Goal: Task Accomplishment & Management: Manage account settings

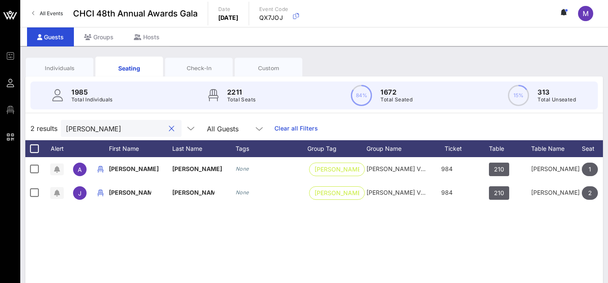
click at [98, 128] on input "[PERSON_NAME]" at bounding box center [115, 128] width 99 height 11
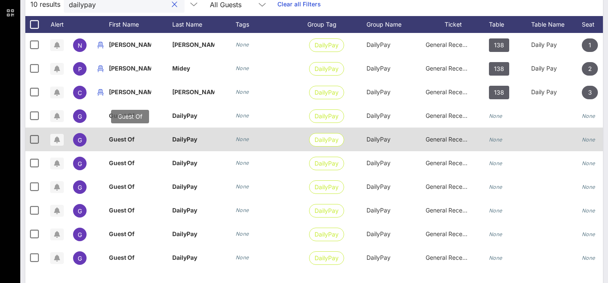
scroll to position [136, 0]
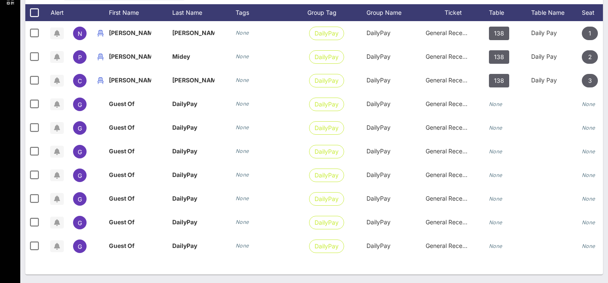
type input "dailypay"
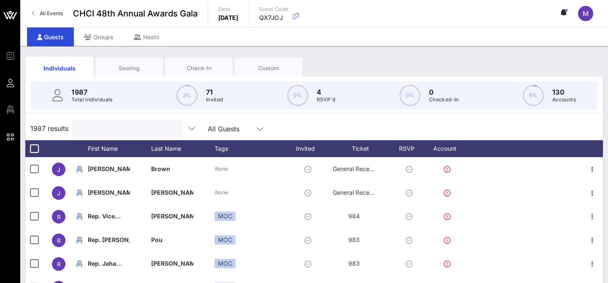
click at [100, 132] on input "text" at bounding box center [126, 128] width 99 height 11
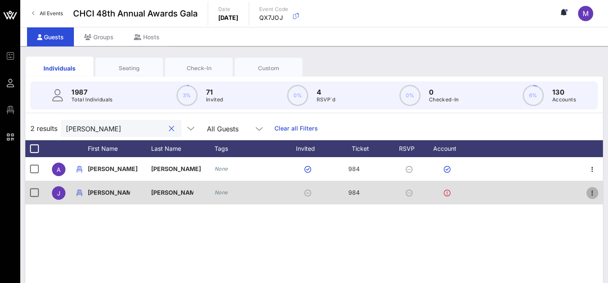
click at [594, 194] on icon "button" at bounding box center [592, 193] width 10 height 10
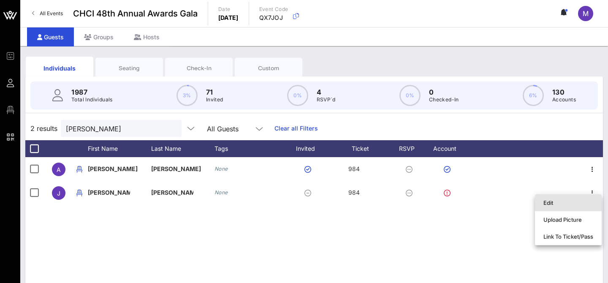
click at [576, 203] on div "Edit" at bounding box center [568, 202] width 50 height 7
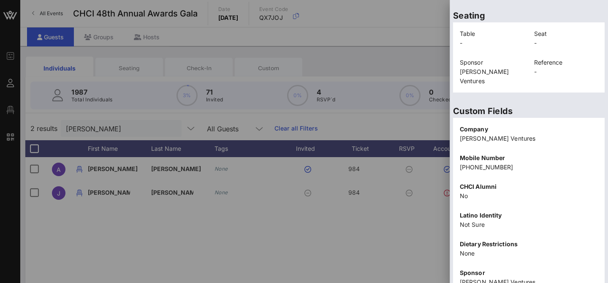
scroll to position [212, 0]
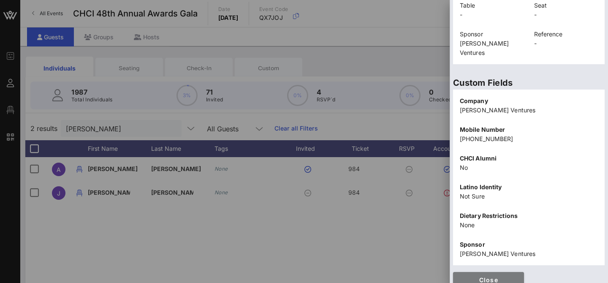
click at [478, 276] on span "Close" at bounding box center [488, 279] width 57 height 7
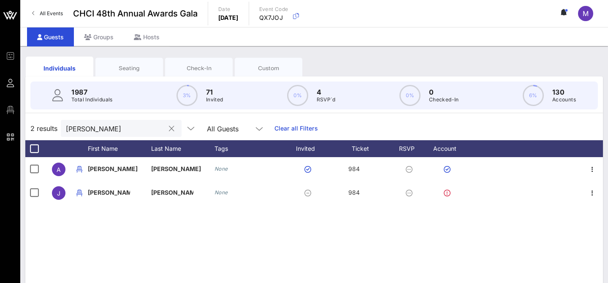
click at [74, 132] on input "arnold" at bounding box center [115, 128] width 99 height 11
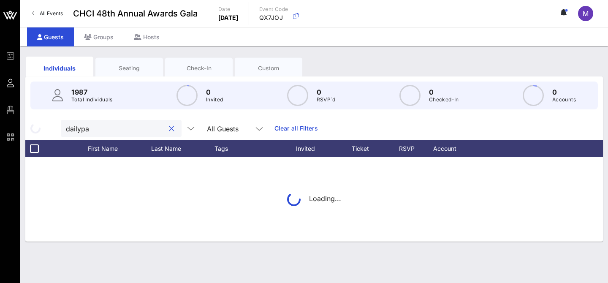
type input "dailypay"
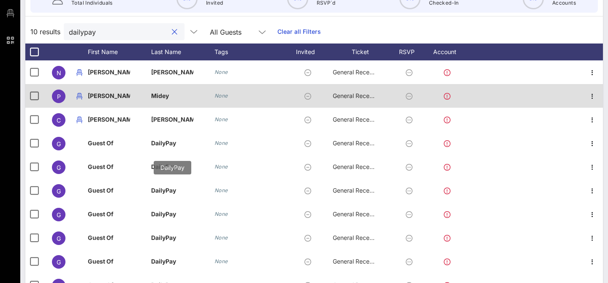
scroll to position [136, 0]
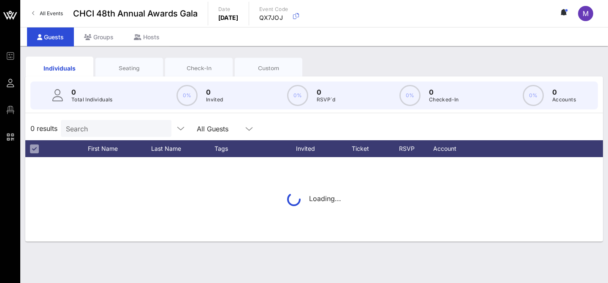
click at [77, 129] on input "Search" at bounding box center [115, 128] width 99 height 11
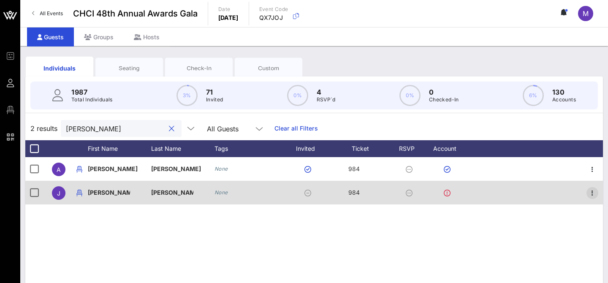
type input "arnold"
click at [592, 194] on icon "button" at bounding box center [592, 193] width 10 height 10
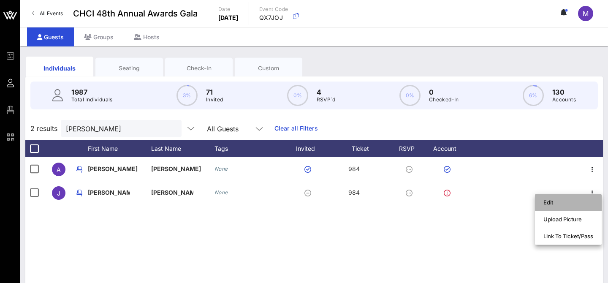
click at [588, 202] on div "Edit" at bounding box center [568, 202] width 50 height 7
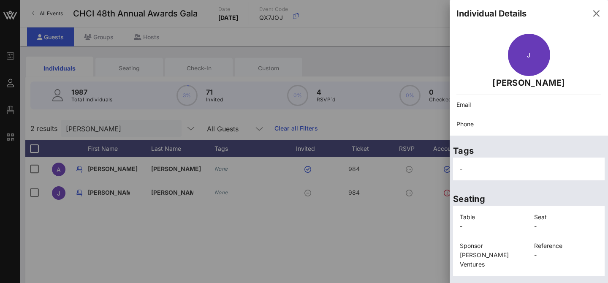
scroll to position [212, 0]
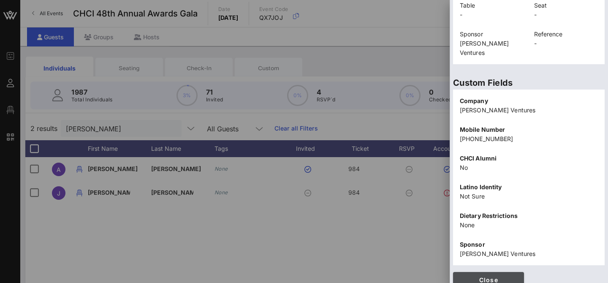
click at [500, 276] on span "Close" at bounding box center [488, 279] width 57 height 7
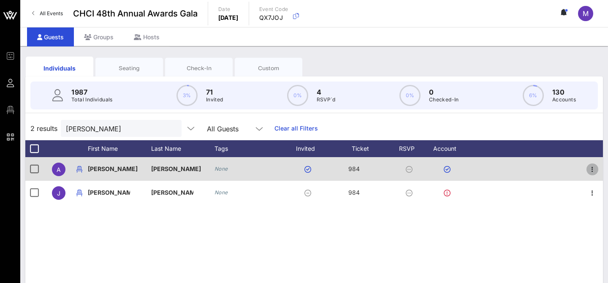
click at [595, 170] on icon "button" at bounding box center [592, 169] width 10 height 10
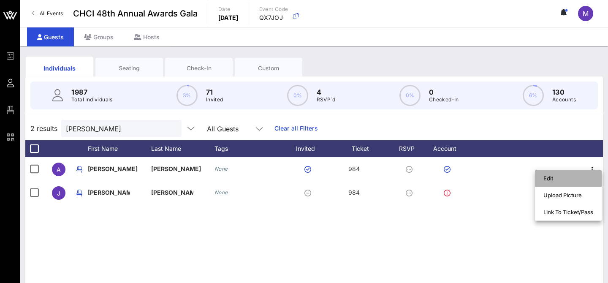
click at [578, 177] on div "Edit" at bounding box center [568, 178] width 50 height 7
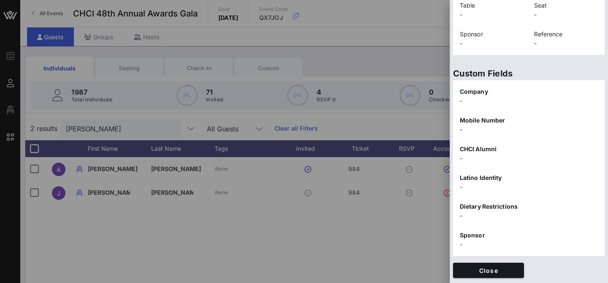
scroll to position [0, 0]
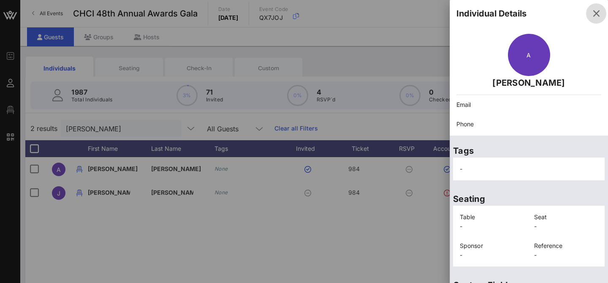
click at [594, 13] on icon "button" at bounding box center [596, 13] width 10 height 10
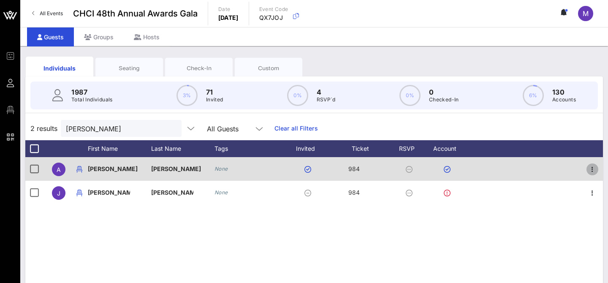
click at [591, 171] on icon "button" at bounding box center [592, 169] width 10 height 10
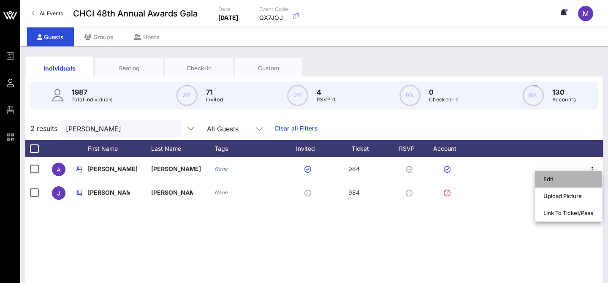
click at [568, 179] on div "Edit" at bounding box center [568, 179] width 50 height 7
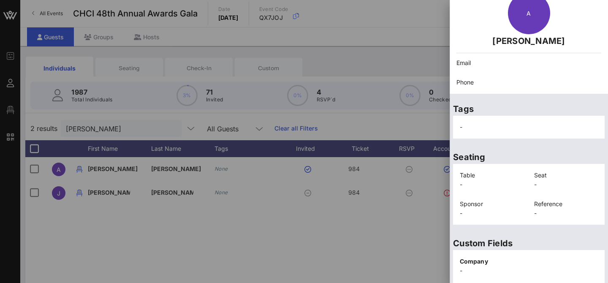
scroll to position [212, 0]
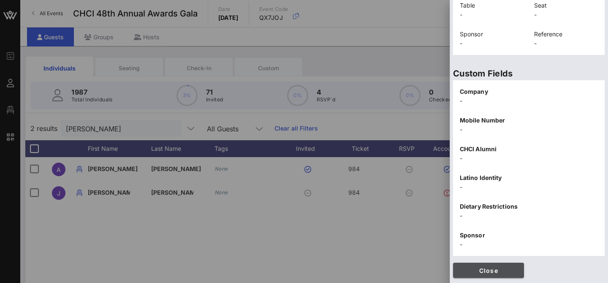
click at [495, 271] on span "Close" at bounding box center [488, 270] width 57 height 7
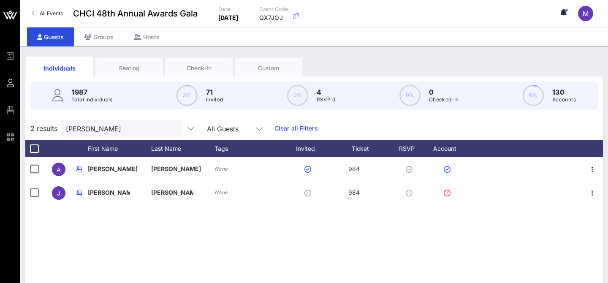
click at [109, 67] on div "Seating" at bounding box center [129, 68] width 55 height 8
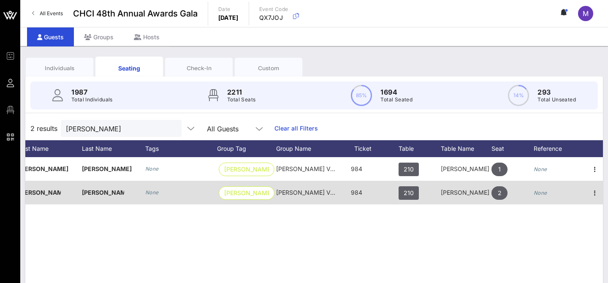
scroll to position [0, 93]
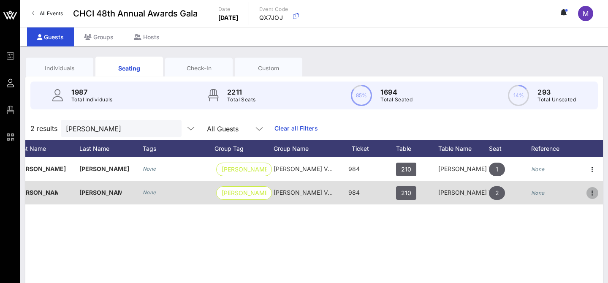
click at [588, 193] on icon "button" at bounding box center [592, 193] width 10 height 10
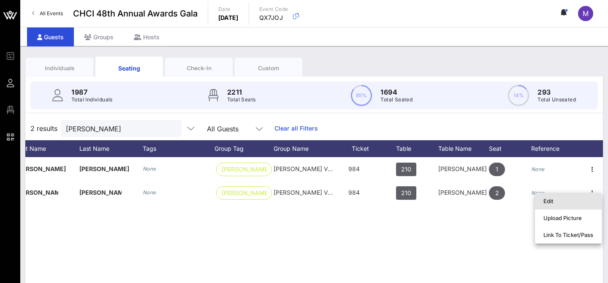
click at [568, 200] on div "Edit" at bounding box center [568, 201] width 50 height 7
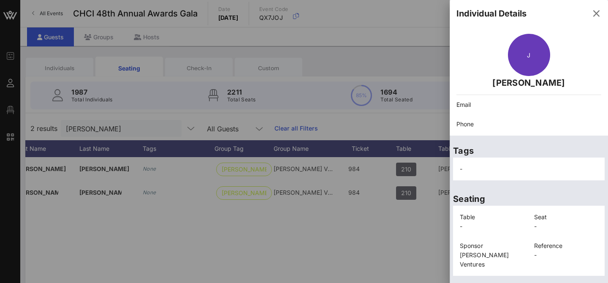
scroll to position [212, 0]
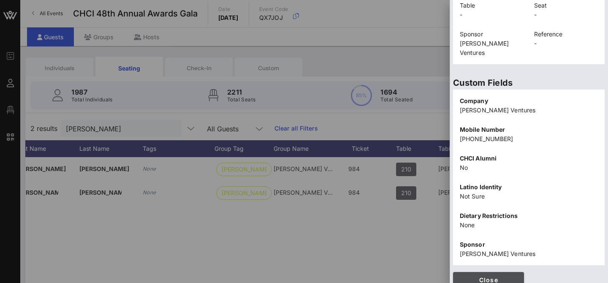
click at [469, 272] on button "Close" at bounding box center [488, 279] width 71 height 15
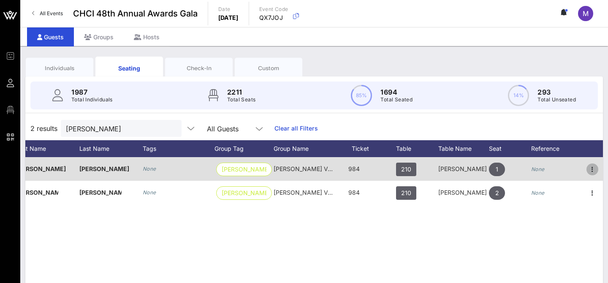
click at [595, 166] on icon "button" at bounding box center [592, 169] width 10 height 10
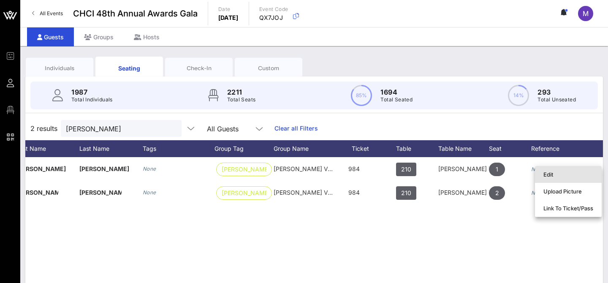
click at [554, 174] on div "Edit" at bounding box center [568, 174] width 50 height 7
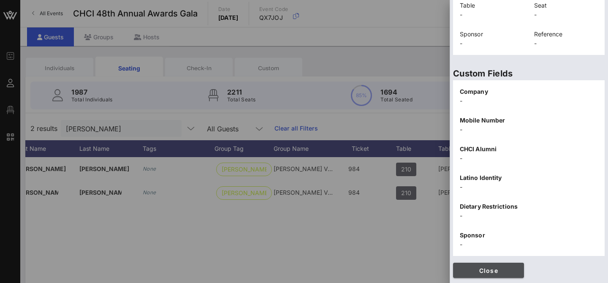
click at [501, 272] on span "Close" at bounding box center [488, 270] width 57 height 7
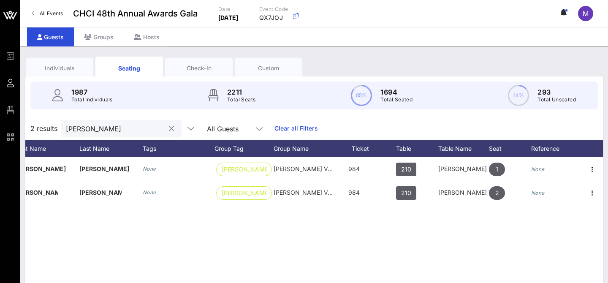
click at [90, 129] on input "arnold" at bounding box center [115, 128] width 99 height 11
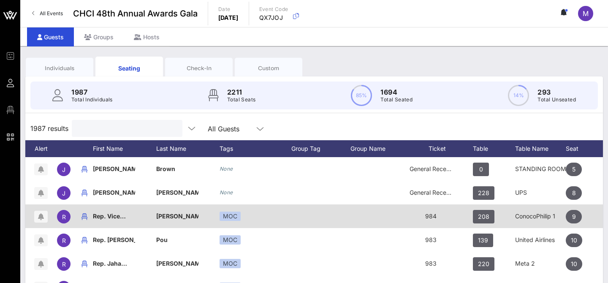
scroll to position [0, 0]
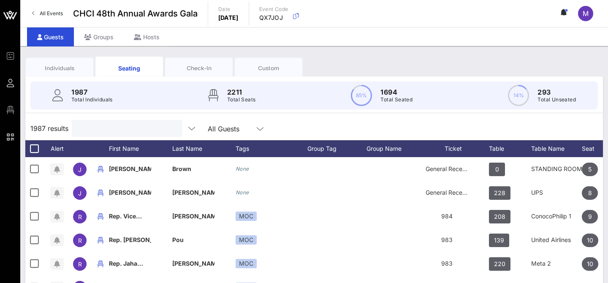
click at [125, 130] on input "text" at bounding box center [126, 128] width 99 height 11
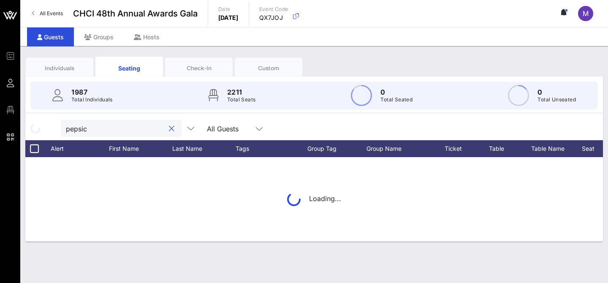
type input "pepsico"
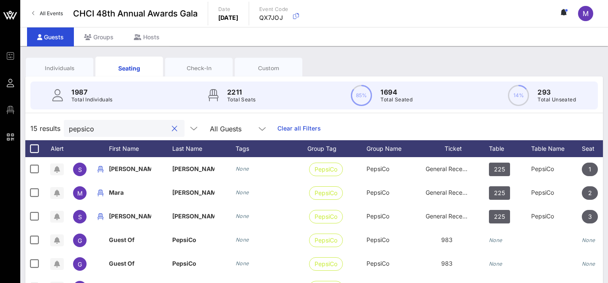
click at [169, 130] on div at bounding box center [174, 129] width 10 height 10
click at [172, 128] on button "clear icon" at bounding box center [174, 129] width 5 height 8
type input "pepsico"
click at [89, 129] on input "pepsico" at bounding box center [118, 128] width 99 height 11
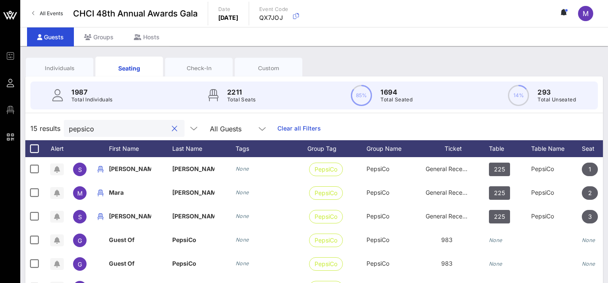
click at [89, 129] on input "pepsico" at bounding box center [118, 128] width 99 height 11
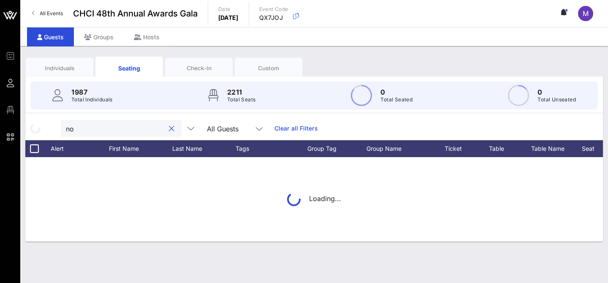
type input "n"
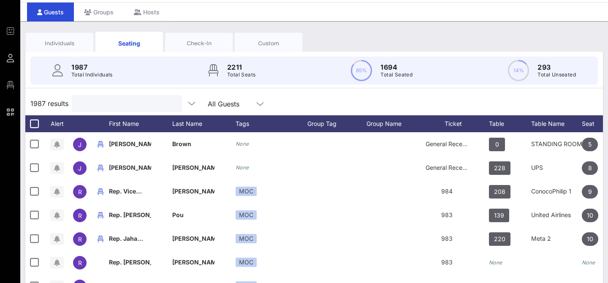
scroll to position [31, 0]
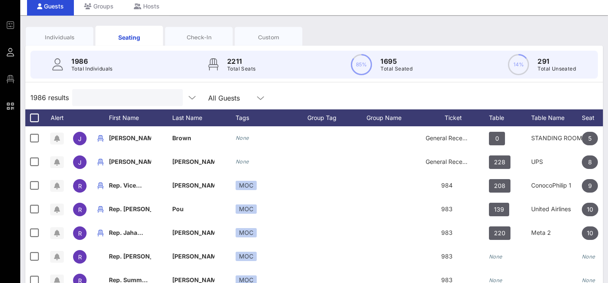
click at [100, 90] on div at bounding box center [126, 97] width 99 height 17
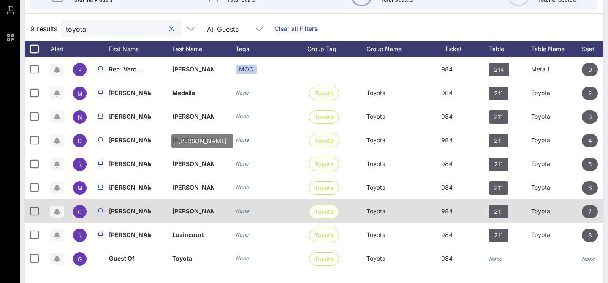
scroll to position [98, 0]
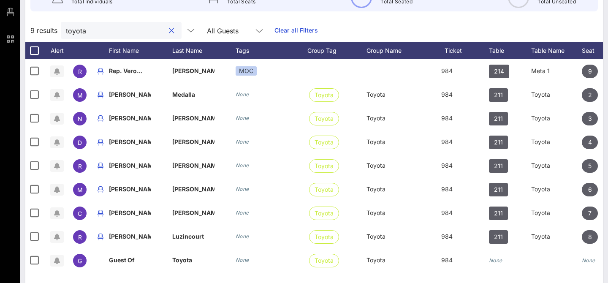
click at [83, 29] on input "toyota" at bounding box center [115, 30] width 99 height 11
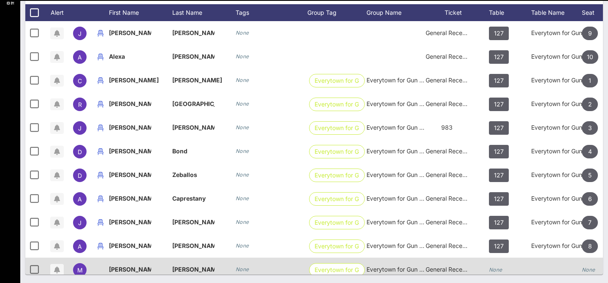
scroll to position [0, 0]
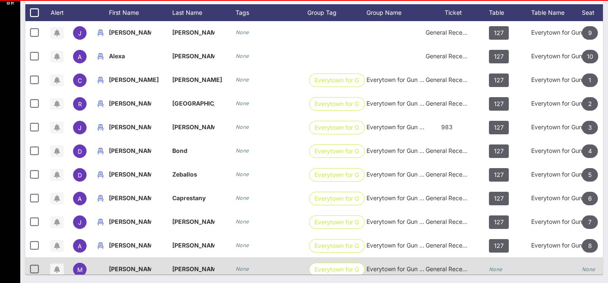
type input "[GEOGRAPHIC_DATA]"
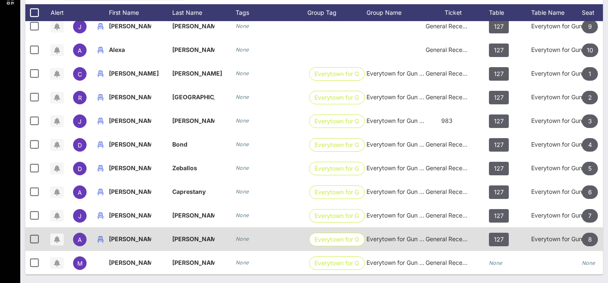
scroll to position [30, 0]
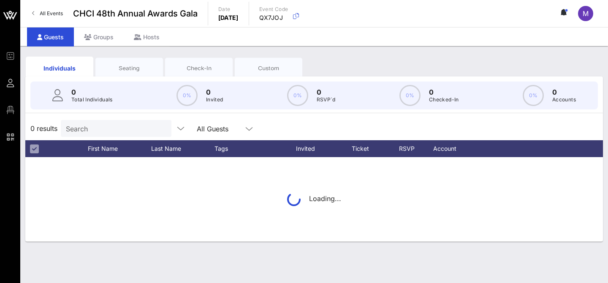
click at [109, 127] on input "Search" at bounding box center [115, 128] width 99 height 11
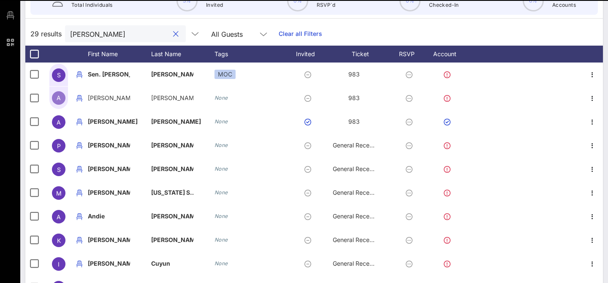
type input "angela"
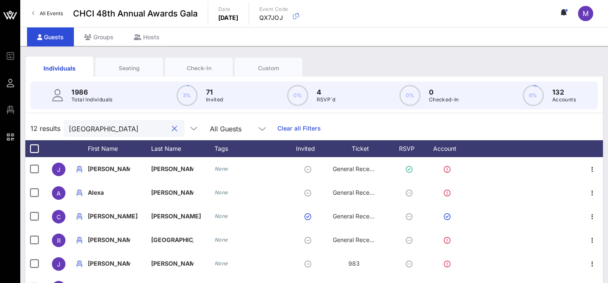
click at [125, 62] on div "Seating" at bounding box center [129, 67] width 68 height 21
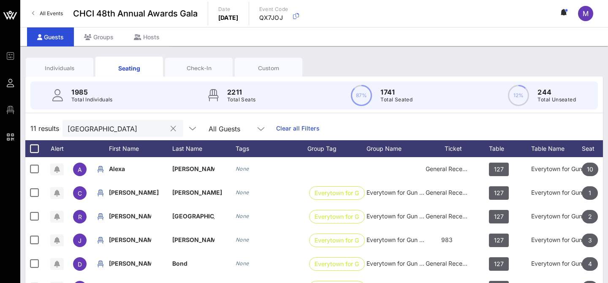
click at [87, 130] on input "[GEOGRAPHIC_DATA]" at bounding box center [117, 128] width 99 height 11
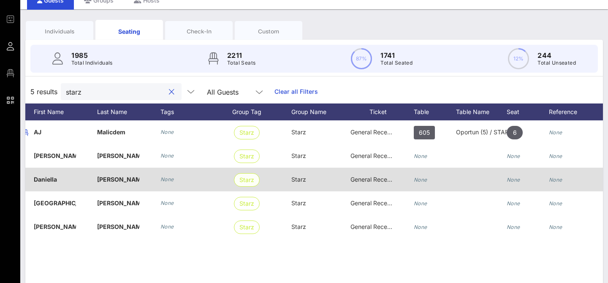
scroll to position [0, 93]
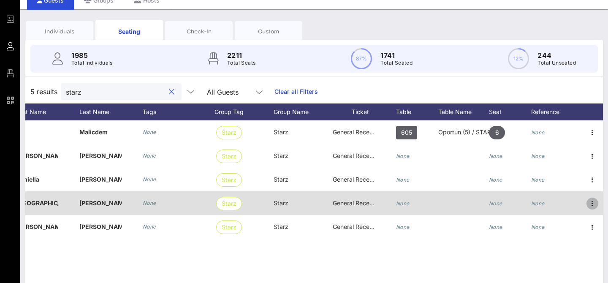
click at [592, 202] on icon "button" at bounding box center [592, 203] width 10 height 10
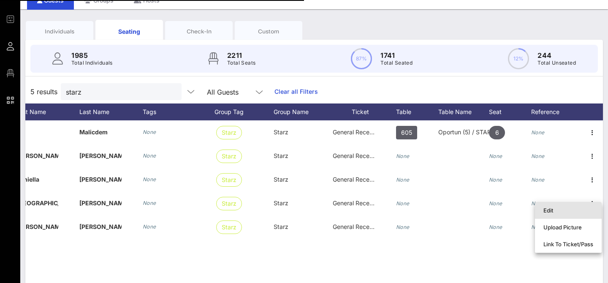
click at [577, 209] on div "Edit" at bounding box center [568, 210] width 50 height 7
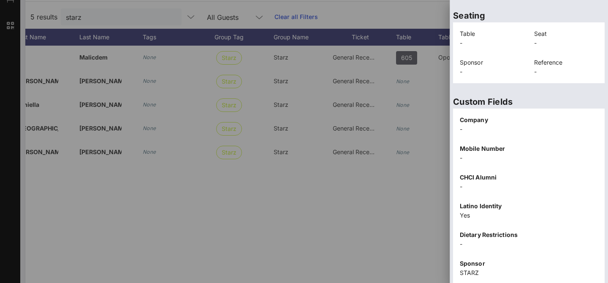
scroll to position [0, 0]
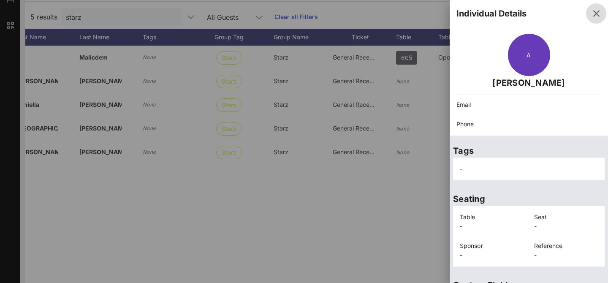
click at [596, 15] on icon "button" at bounding box center [596, 13] width 10 height 10
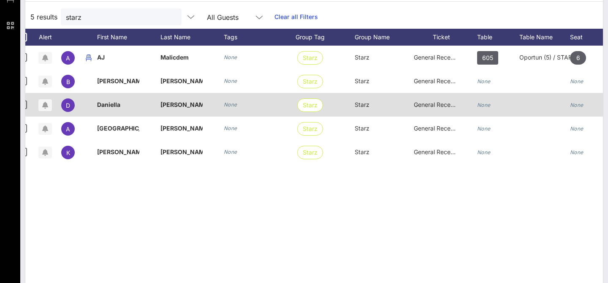
scroll to position [0, 13]
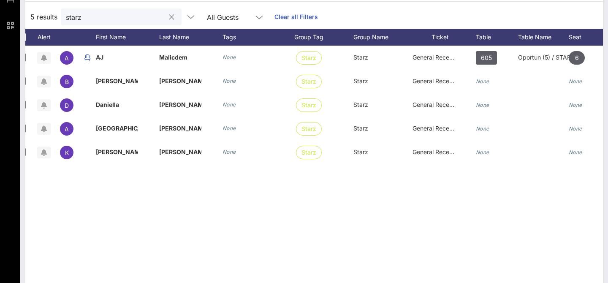
click at [88, 18] on input "starz" at bounding box center [115, 16] width 99 height 11
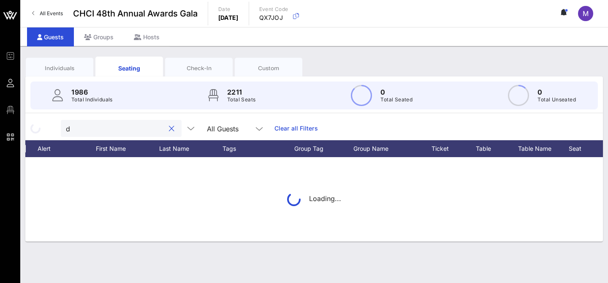
scroll to position [0, 0]
type input "duque"
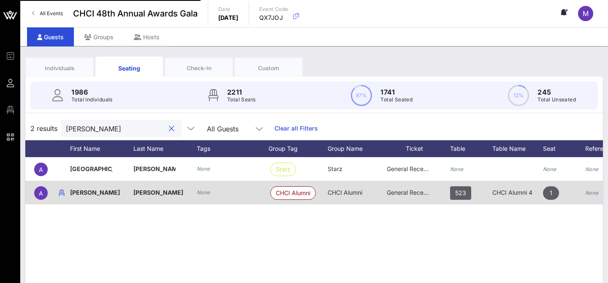
scroll to position [0, 60]
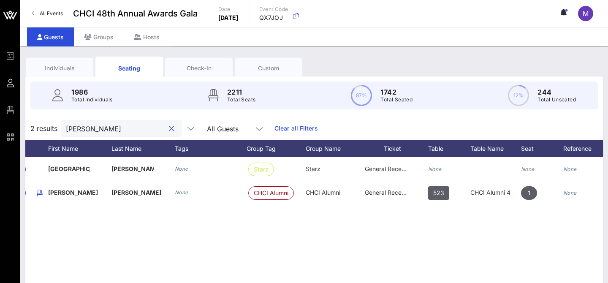
click at [169, 128] on button "clear icon" at bounding box center [171, 129] width 5 height 8
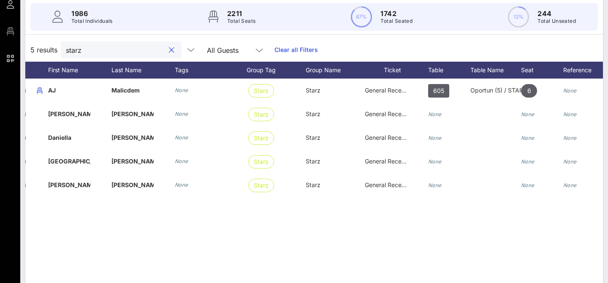
click at [103, 50] on input "starz" at bounding box center [115, 49] width 99 height 11
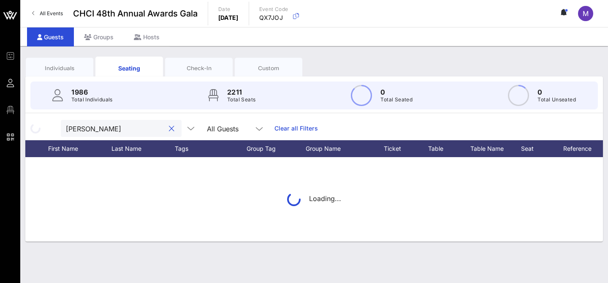
type input "kevin randle"
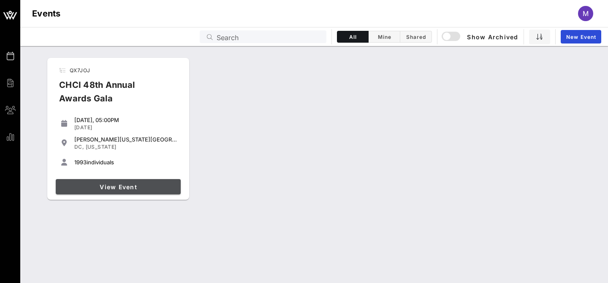
click at [88, 191] on link "View Event" at bounding box center [118, 186] width 125 height 15
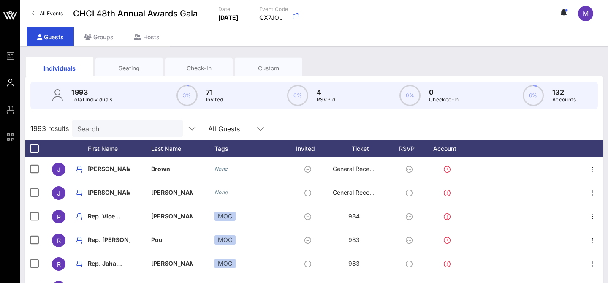
click at [141, 71] on div "Seating" at bounding box center [129, 68] width 55 height 8
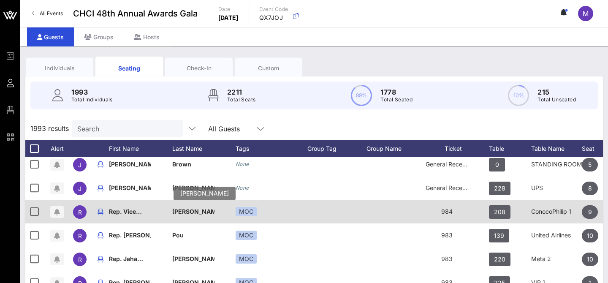
scroll to position [4, 0]
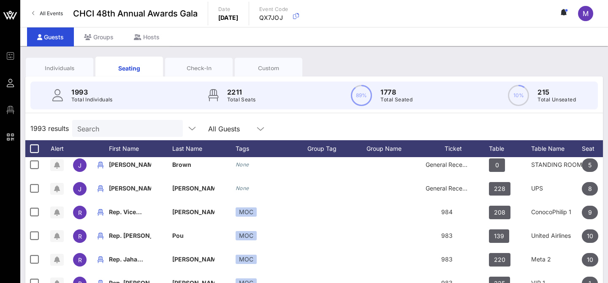
click at [97, 130] on input "Search" at bounding box center [126, 128] width 99 height 11
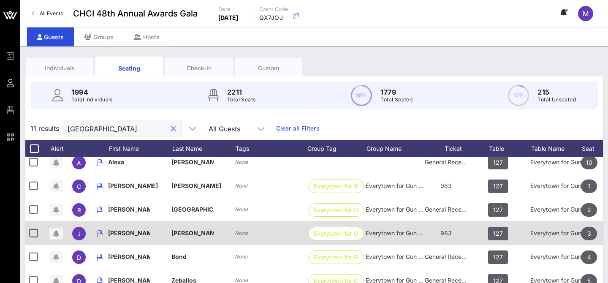
scroll to position [0, 1]
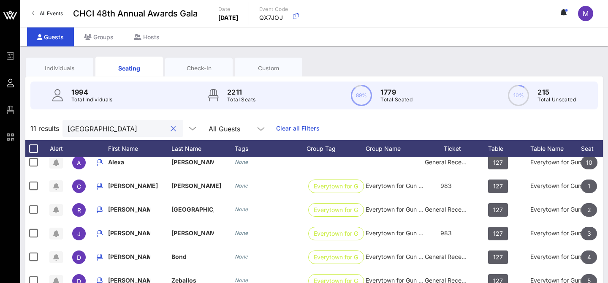
click at [112, 133] on input "[GEOGRAPHIC_DATA]" at bounding box center [117, 128] width 99 height 11
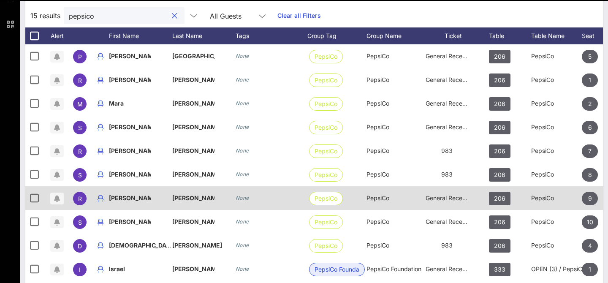
scroll to position [0, 0]
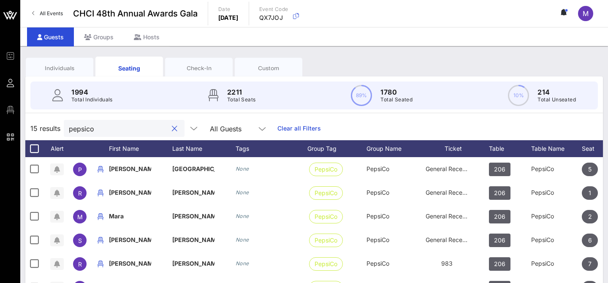
type input "pepsico"
click at [258, 129] on icon at bounding box center [262, 129] width 8 height 10
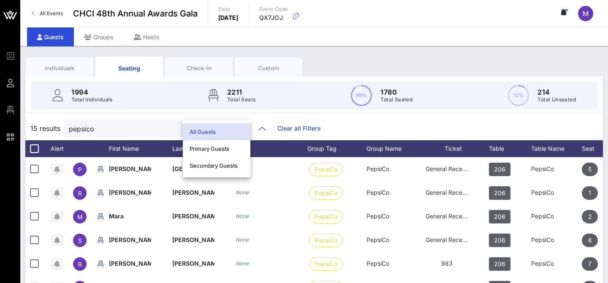
click at [323, 124] on div "15 results pepsico All Guests Clear all Filters" at bounding box center [314, 129] width 578 height 24
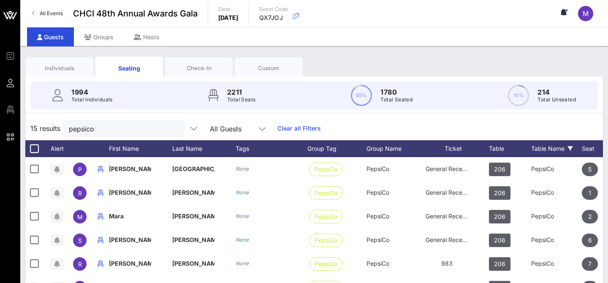
click at [571, 148] on icon at bounding box center [570, 148] width 5 height 5
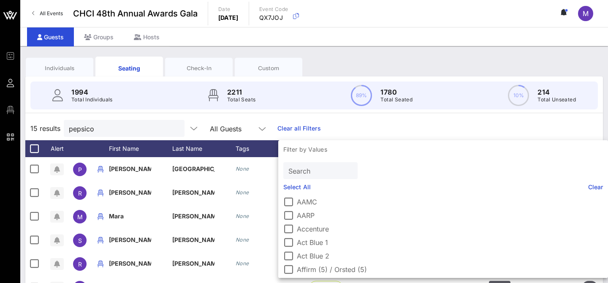
click at [299, 173] on input "Search" at bounding box center [319, 170] width 63 height 11
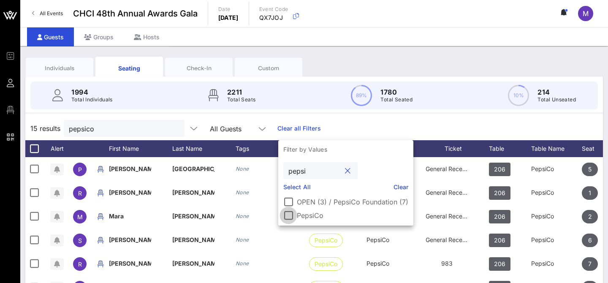
type input "pepsi"
click at [291, 218] on div at bounding box center [288, 215] width 14 height 14
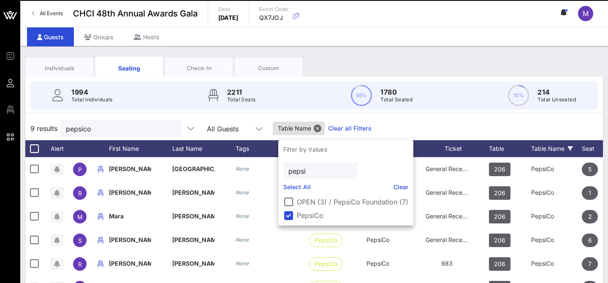
click at [442, 125] on div "9 results pepsico All Guests Table Name Clear all Filters" at bounding box center [314, 129] width 578 height 24
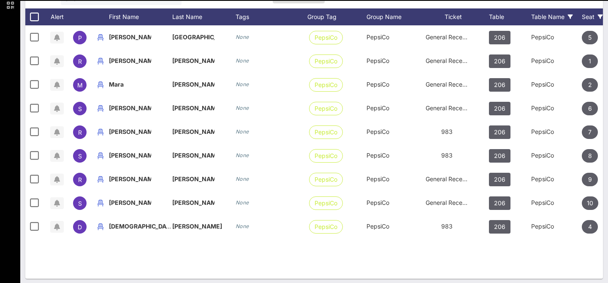
scroll to position [128, 0]
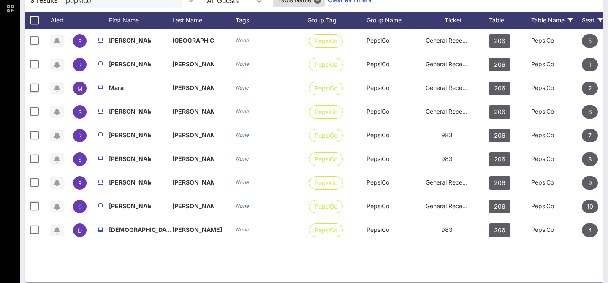
click at [599, 19] on icon at bounding box center [600, 20] width 5 height 5
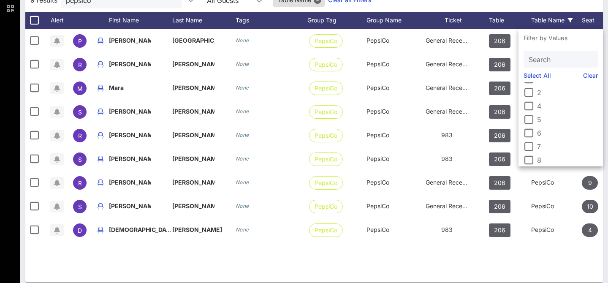
scroll to position [0, 0]
click at [346, 269] on div "P [PERSON_NAME] None PepsiCo PepsiCo General Reception 206 PepsiCo 5 None R [PE…" at bounding box center [314, 155] width 578 height 253
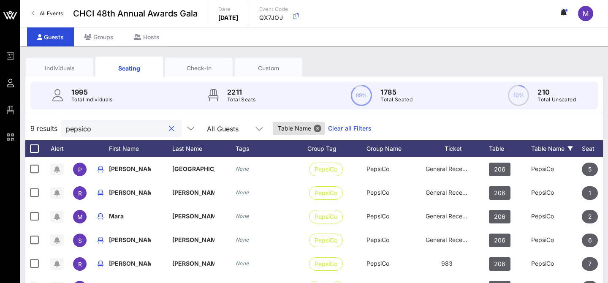
click at [118, 130] on input "pepsico" at bounding box center [115, 128] width 99 height 11
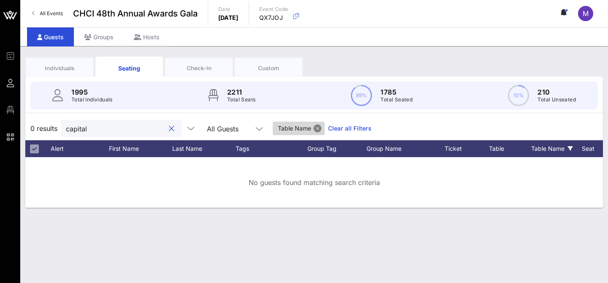
click at [314, 127] on button "Close" at bounding box center [318, 129] width 8 height 8
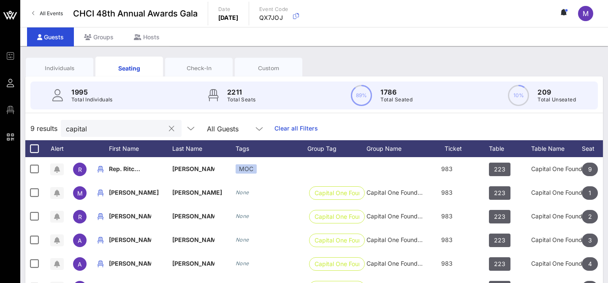
click at [113, 125] on input "capital" at bounding box center [115, 128] width 99 height 11
click at [113, 124] on input "capital" at bounding box center [115, 128] width 99 height 11
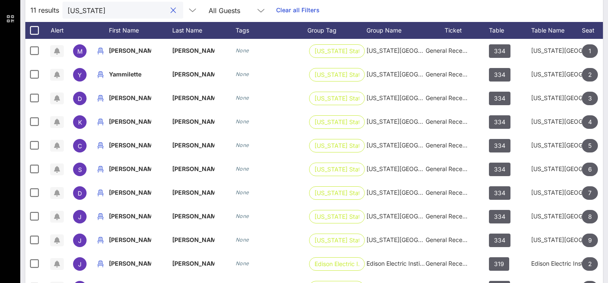
scroll to position [120, 0]
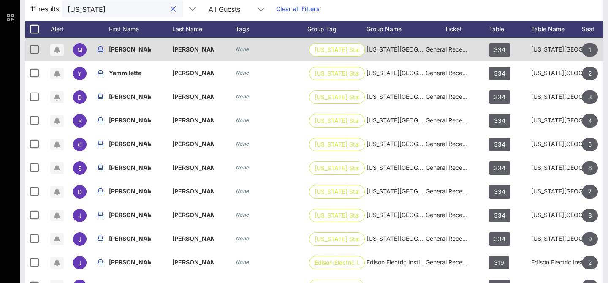
type input "[US_STATE]"
click at [453, 49] on span "General Reception" at bounding box center [451, 49] width 51 height 7
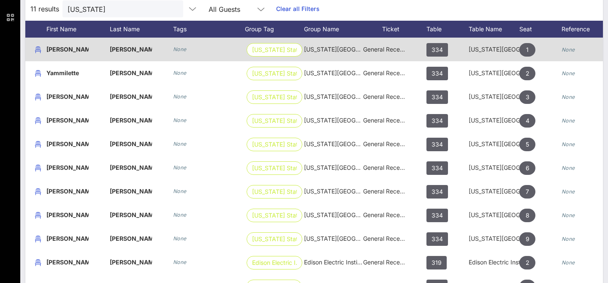
scroll to position [0, 93]
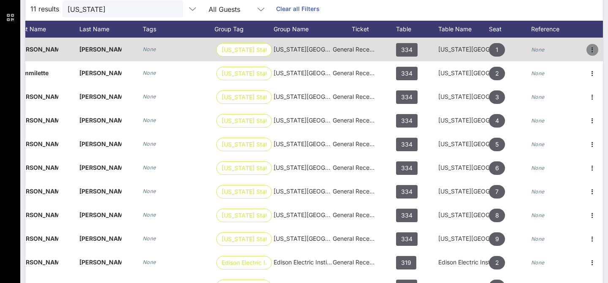
click at [592, 48] on icon "button" at bounding box center [592, 50] width 10 height 10
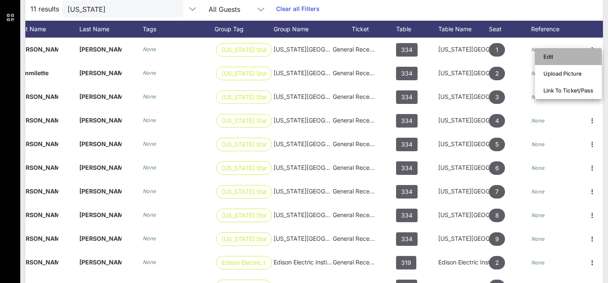
click at [561, 60] on div "Edit" at bounding box center [568, 57] width 50 height 14
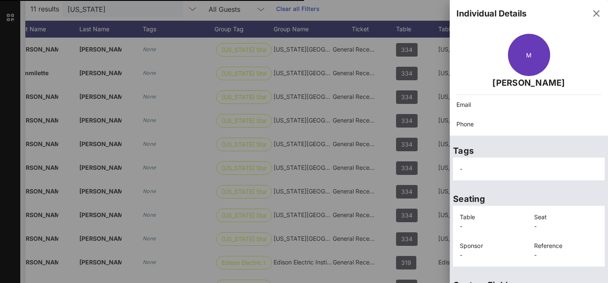
scroll to position [212, 0]
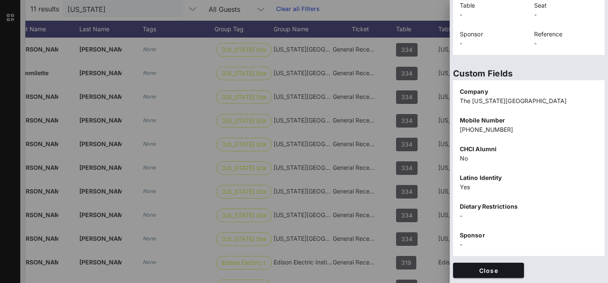
drag, startPoint x: 502, startPoint y: 130, endPoint x: 462, endPoint y: 129, distance: 40.2
click at [462, 129] on p "[PHONE_NUMBER]" at bounding box center [529, 129] width 138 height 9
click at [469, 272] on span "Close" at bounding box center [488, 270] width 57 height 7
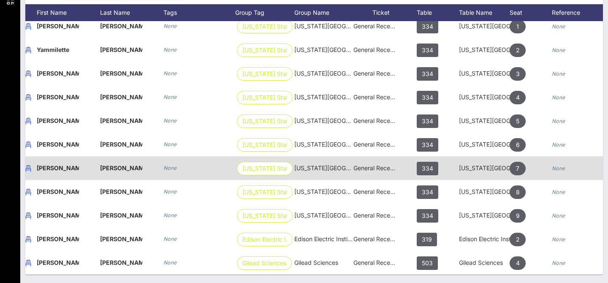
scroll to position [0, 93]
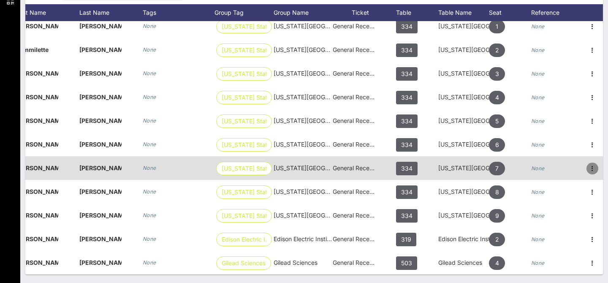
click at [593, 167] on icon "button" at bounding box center [592, 168] width 10 height 10
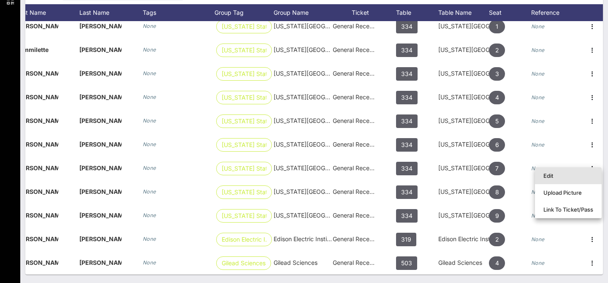
click at [558, 177] on div "Edit" at bounding box center [568, 175] width 50 height 7
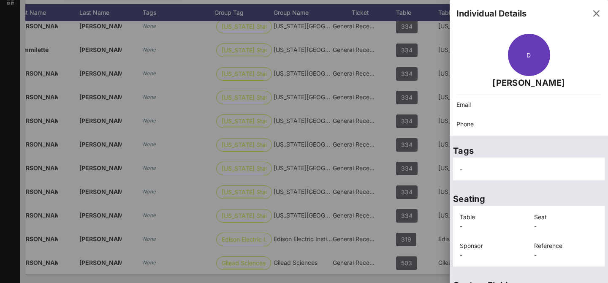
scroll to position [221, 0]
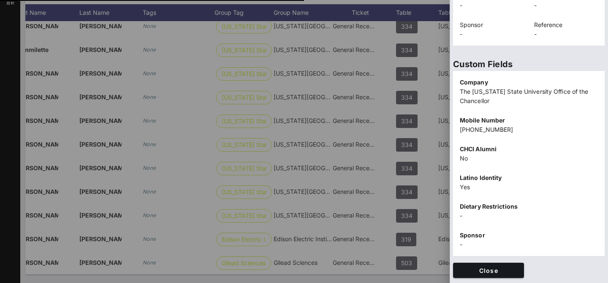
drag, startPoint x: 505, startPoint y: 137, endPoint x: 484, endPoint y: 269, distance: 133.9
click at [473, 137] on div "Mobile Number [PHONE_NUMBER]" at bounding box center [529, 125] width 148 height 29
click at [484, 269] on span "Close" at bounding box center [488, 270] width 57 height 7
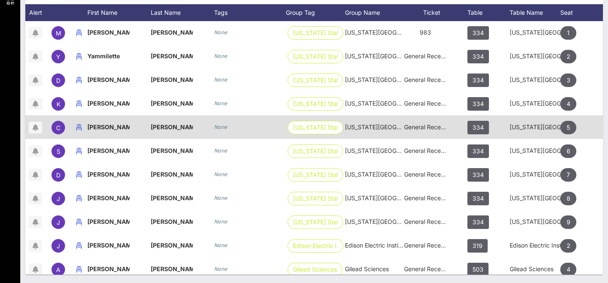
scroll to position [0, 22]
